Goal: Information Seeking & Learning: Learn about a topic

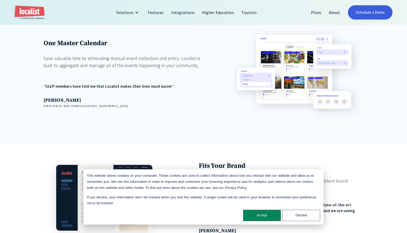
scroll to position [386, 0]
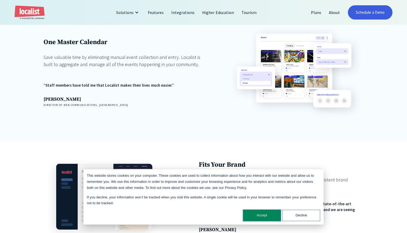
click at [264, 214] on button "Accept" at bounding box center [262, 215] width 38 height 11
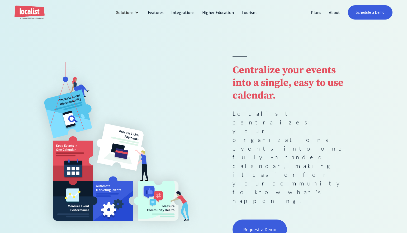
scroll to position [0, 0]
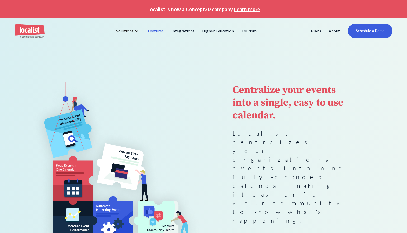
click at [156, 30] on link "Features" at bounding box center [155, 31] width 23 height 13
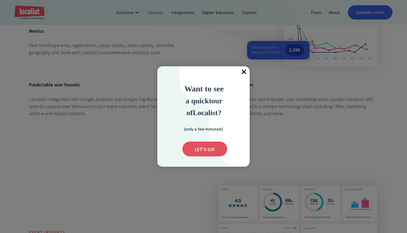
scroll to position [883, 0]
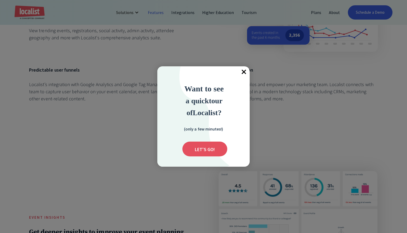
drag, startPoint x: 243, startPoint y: 70, endPoint x: 237, endPoint y: 71, distance: 5.6
click at [243, 70] on span "×" at bounding box center [244, 72] width 12 height 12
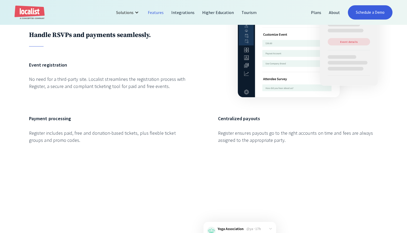
scroll to position [1271, 0]
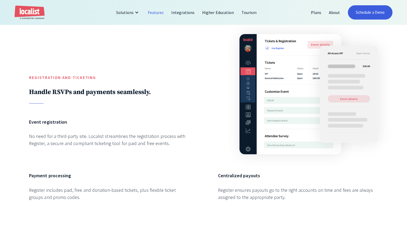
click at [212, 103] on div "Registration and Ticketing Handle RSVPs and payments seamlessly. Event registra…" at bounding box center [203, 121] width 349 height 180
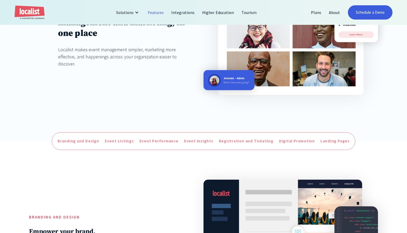
scroll to position [0, 0]
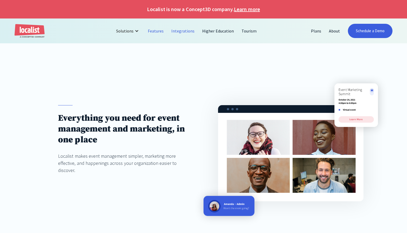
click at [179, 29] on link "Integrations" at bounding box center [183, 31] width 31 height 13
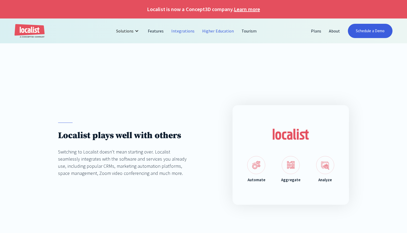
click at [217, 30] on link "Higher Education" at bounding box center [217, 31] width 39 height 13
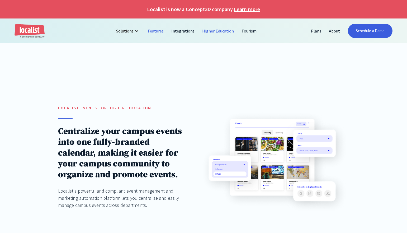
click at [155, 29] on link "Features" at bounding box center [155, 31] width 23 height 13
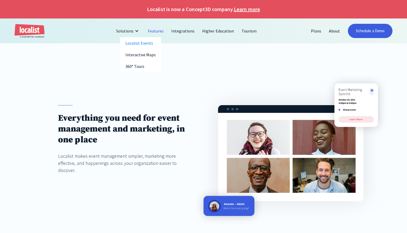
click at [131, 30] on div "Solutions" at bounding box center [124, 31] width 17 height 6
click at [161, 30] on link "Features" at bounding box center [155, 31] width 23 height 13
